Goal: Task Accomplishment & Management: Manage account settings

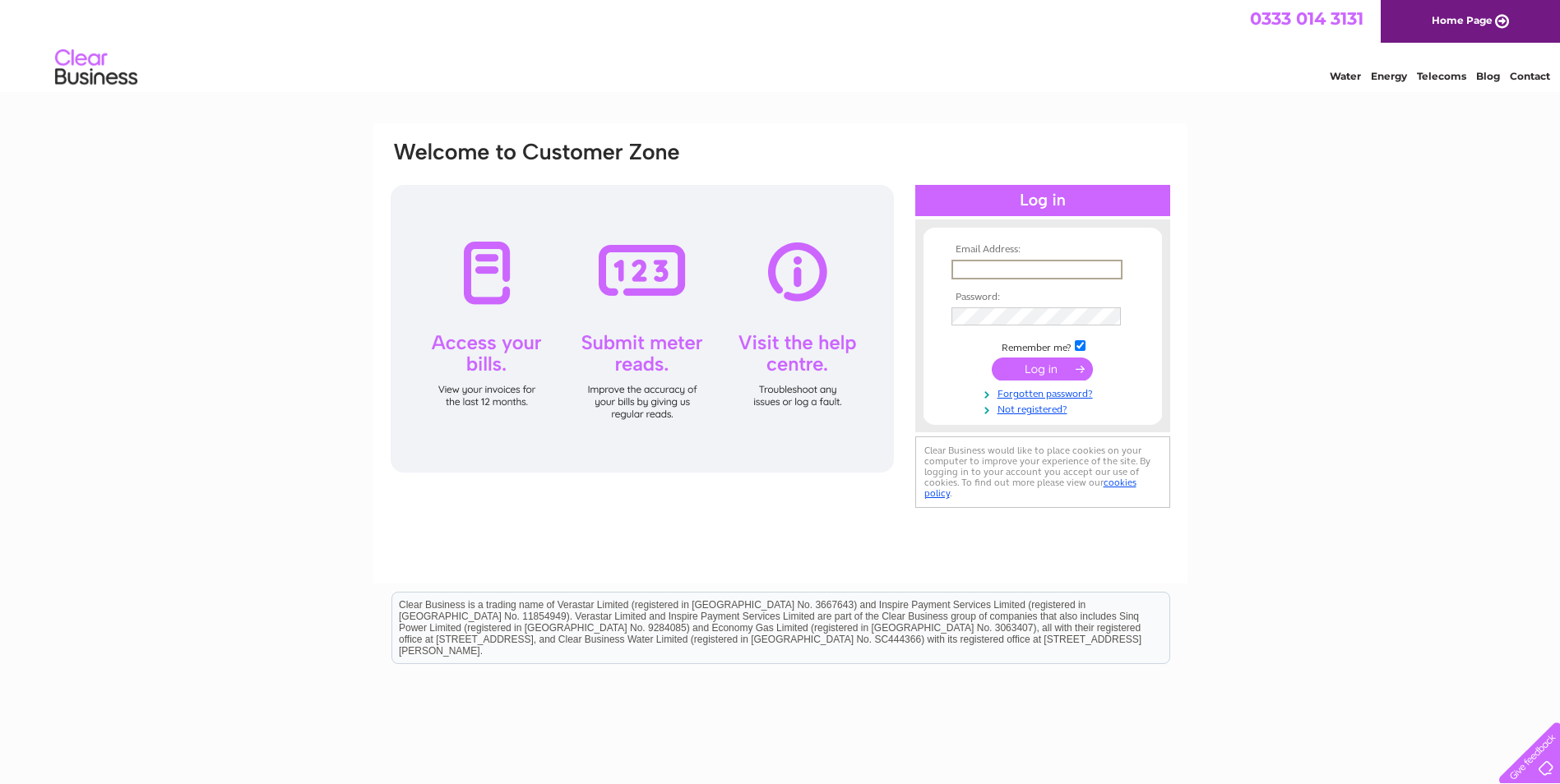
click at [977, 269] on input "text" at bounding box center [1036, 270] width 171 height 20
type input "[PERSON_NAME][EMAIL_ADDRESS][DOMAIN_NAME]"
click at [992, 358] on input "submit" at bounding box center [1042, 369] width 101 height 23
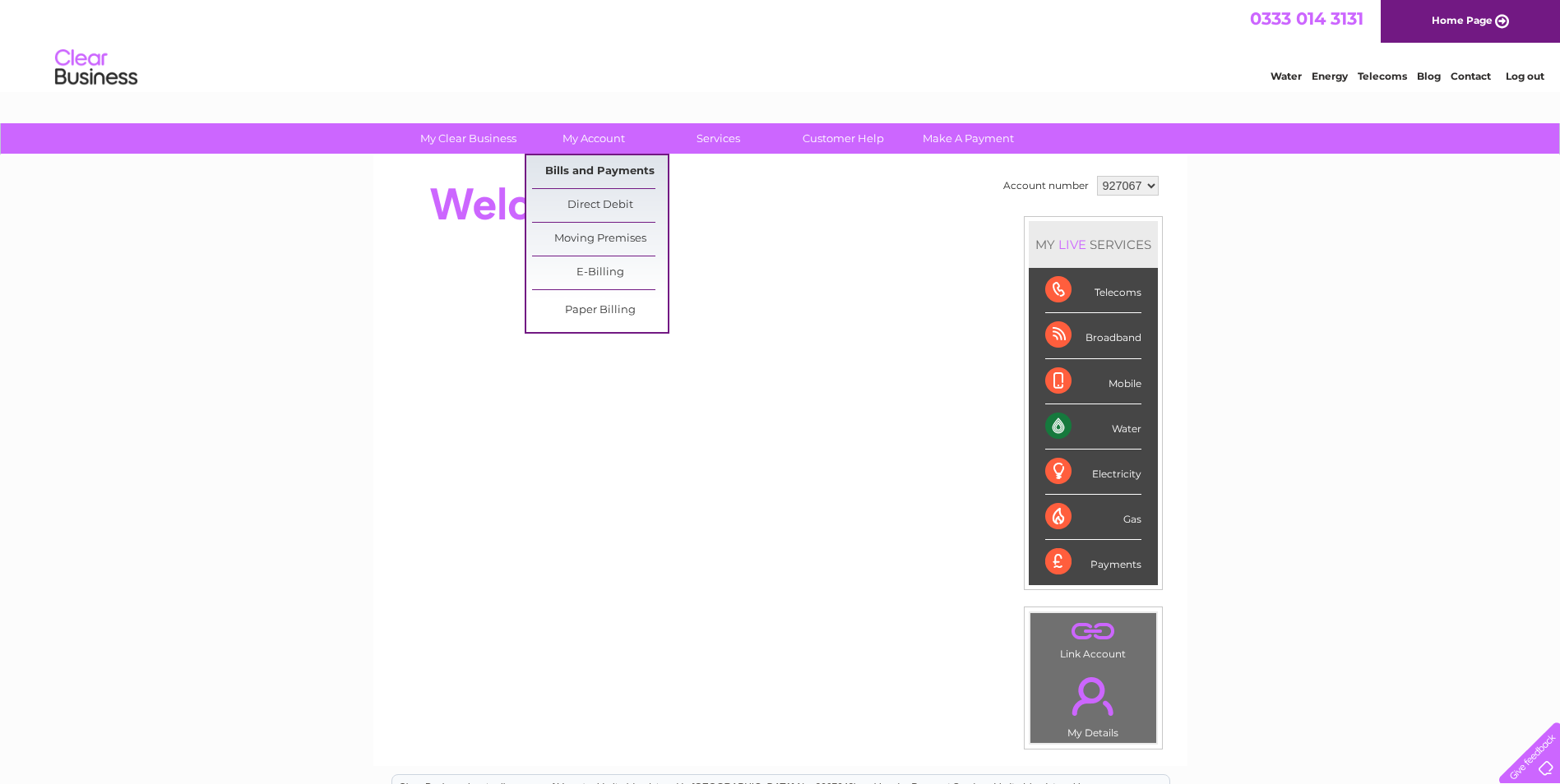
click at [565, 169] on link "Bills and Payments" at bounding box center [600, 171] width 136 height 33
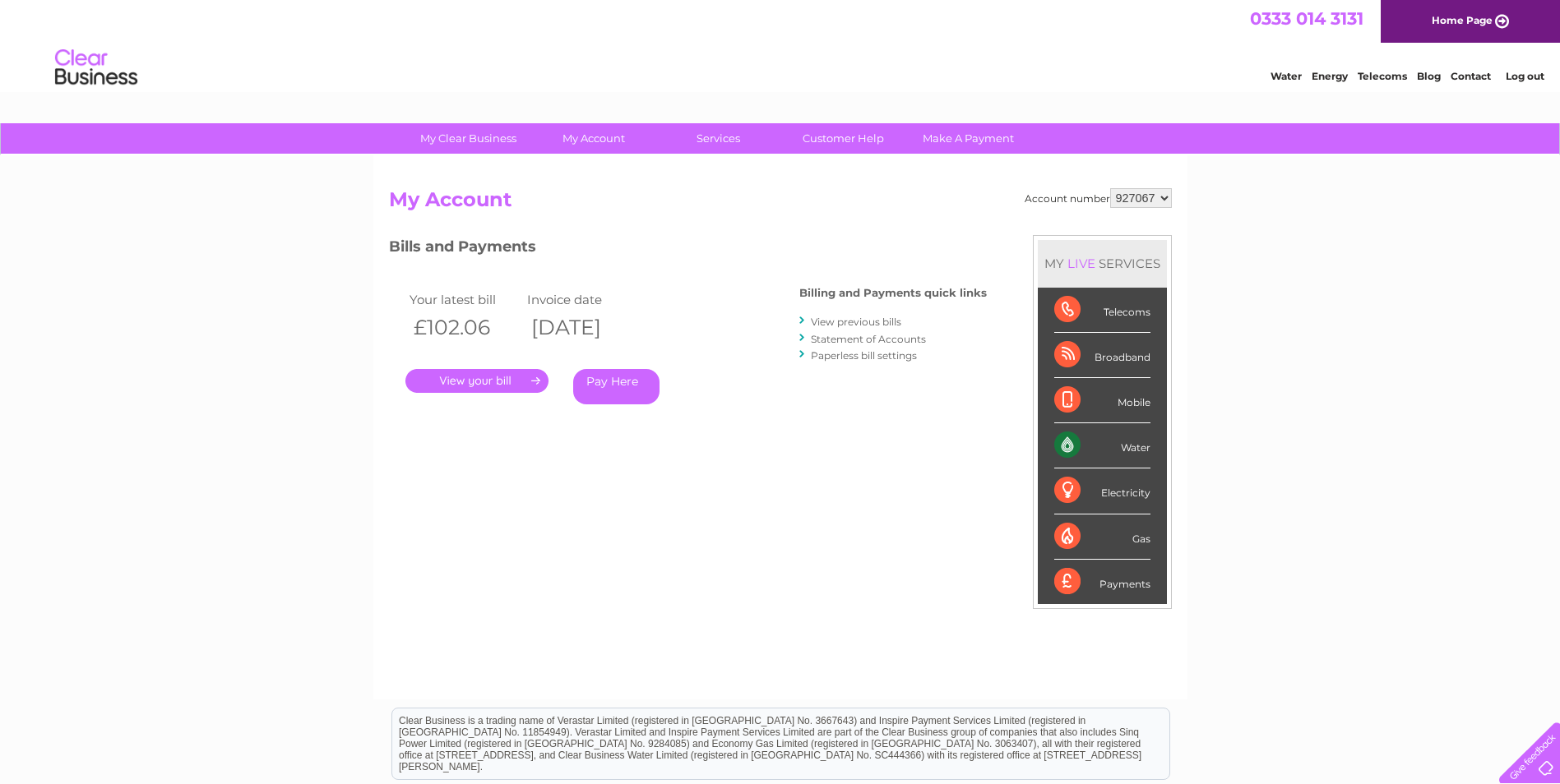
click at [445, 377] on link "." at bounding box center [477, 381] width 143 height 23
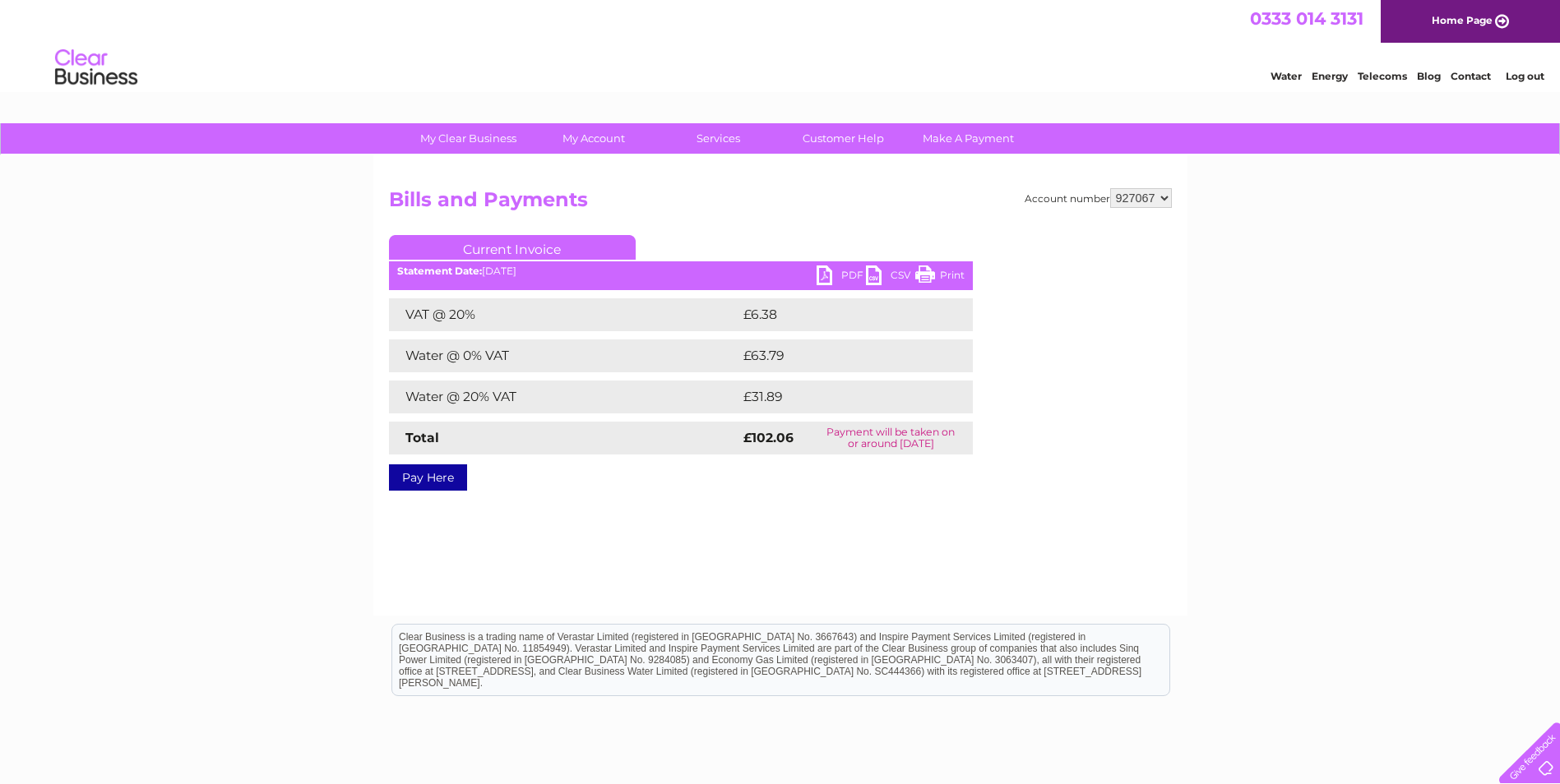
click at [828, 275] on link "PDF" at bounding box center [841, 277] width 49 height 23
click at [1532, 72] on link "Log out" at bounding box center [1525, 75] width 39 height 13
